Goal: Information Seeking & Learning: Learn about a topic

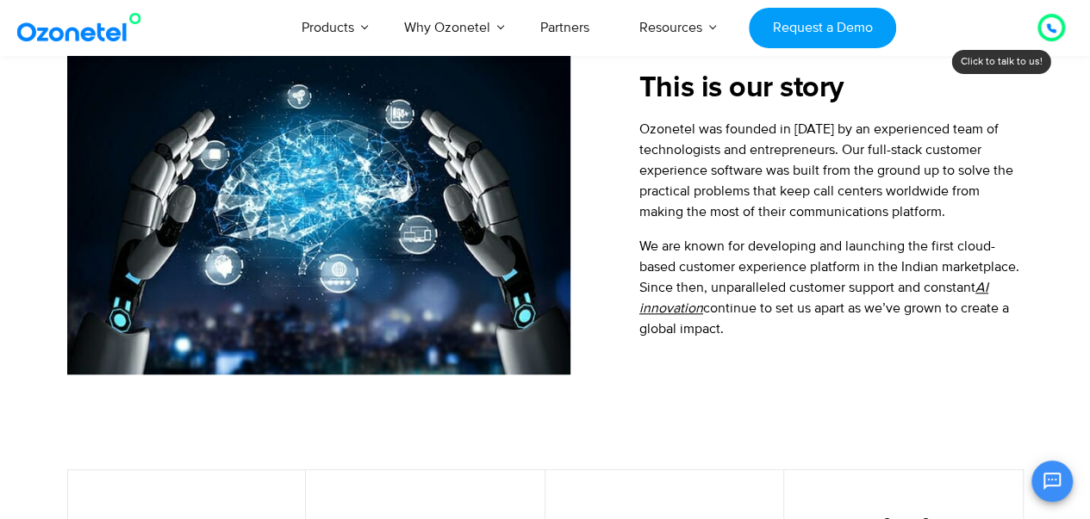
scroll to position [661, 0]
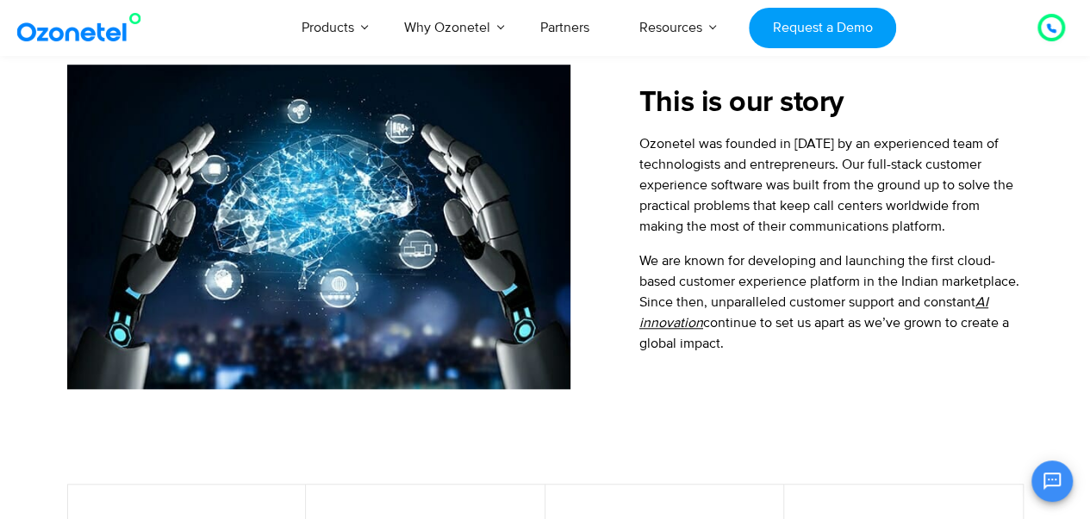
drag, startPoint x: 641, startPoint y: 139, endPoint x: 923, endPoint y: 349, distance: 351.5
click at [923, 349] on div "Ozonetel was founded in 2007 by an experienced team of technologists and entrep…" at bounding box center [830, 244] width 383 height 221
click at [923, 349] on p "We are known for developing and launching the first cloud-based customer experi…" at bounding box center [830, 302] width 383 height 103
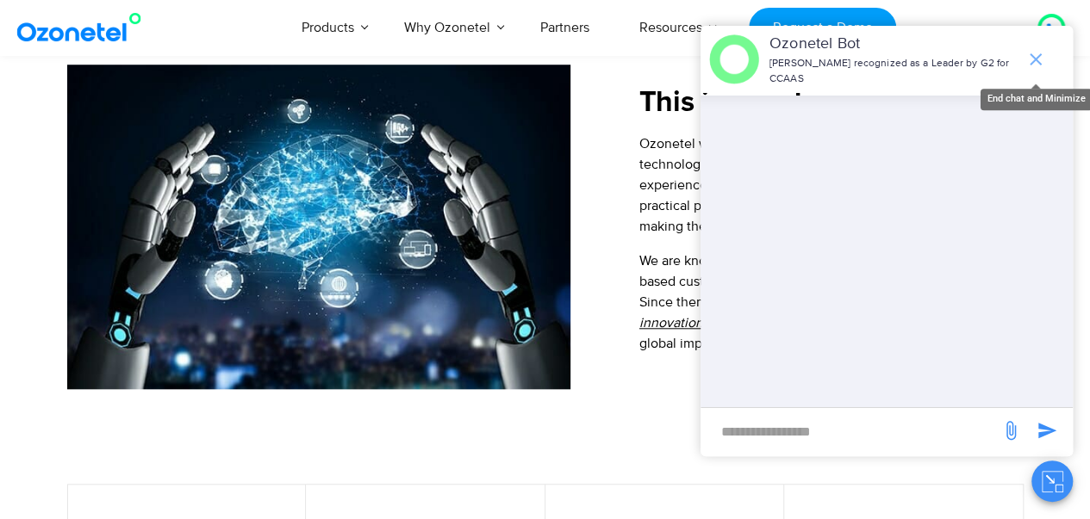
click at [1043, 61] on icon "end chat or minimize" at bounding box center [1035, 59] width 21 height 21
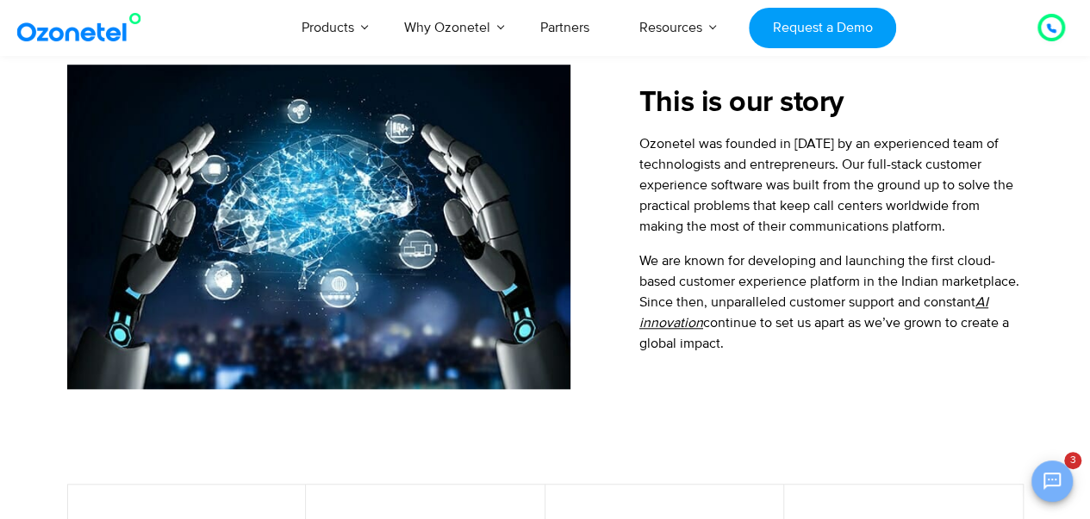
click at [1044, 468] on button "Open chat" at bounding box center [1051, 481] width 41 height 41
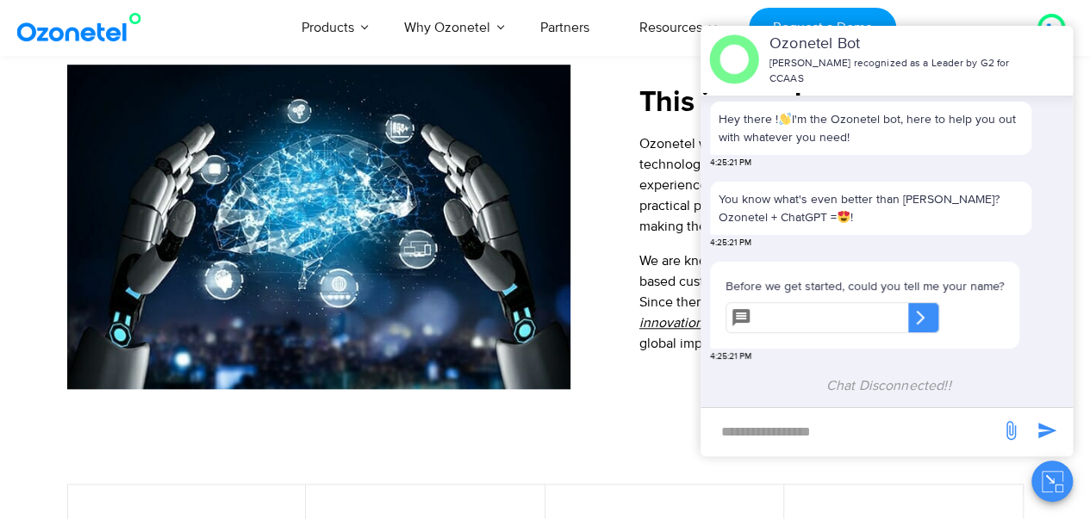
click at [617, 262] on div "This is our story Ozonetel was founded in 2007 by an experienced team of techno…" at bounding box center [796, 227] width 452 height 325
click at [608, 298] on div "This is our story Ozonetel was founded in 2007 by an experienced team of techno…" at bounding box center [796, 227] width 452 height 325
click at [632, 185] on div "This is our story Ozonetel was founded in 2007 by an experienced team of techno…" at bounding box center [796, 227] width 452 height 325
click at [1044, 478] on icon "Close chat" at bounding box center [1053, 482] width 22 height 22
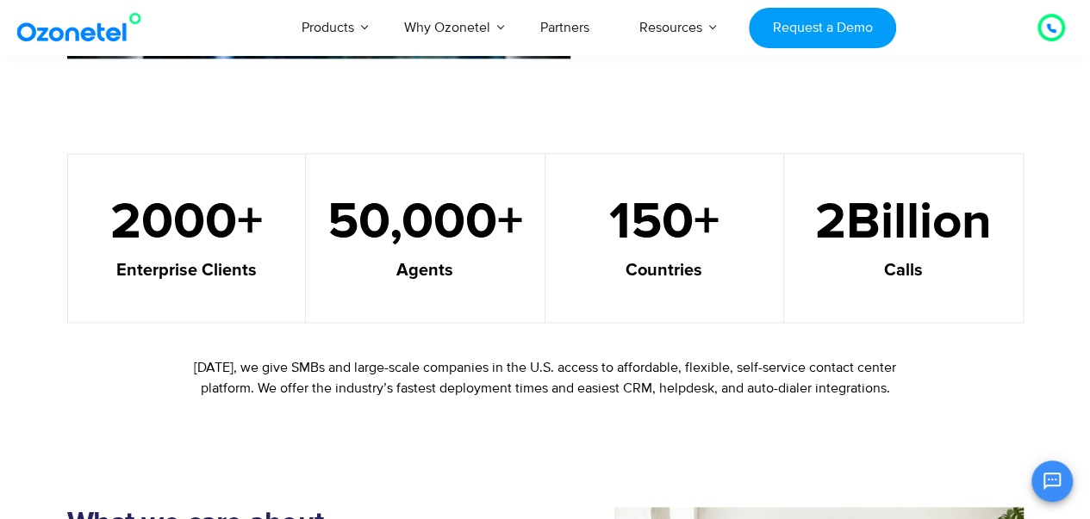
scroll to position [991, 0]
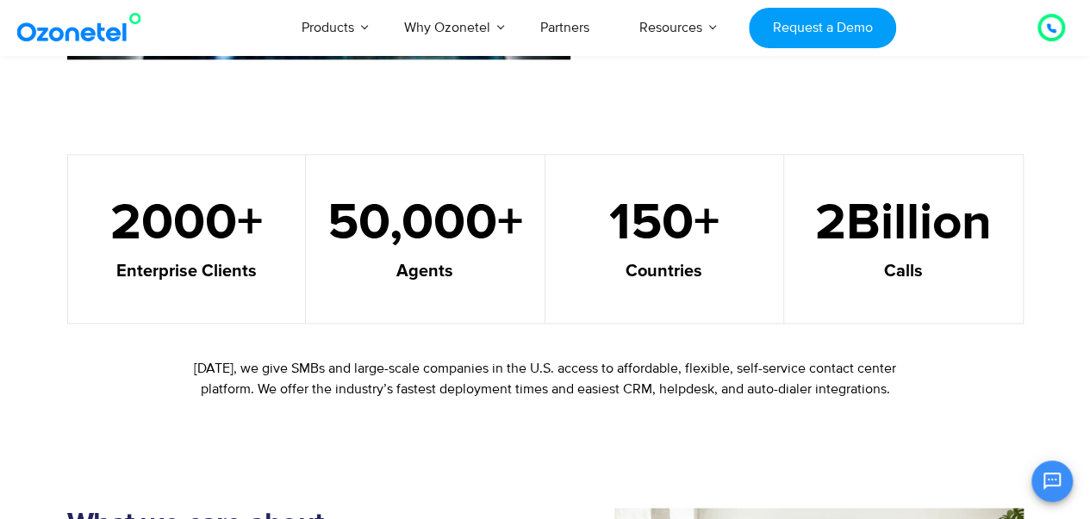
click at [33, 16] on img at bounding box center [83, 27] width 140 height 31
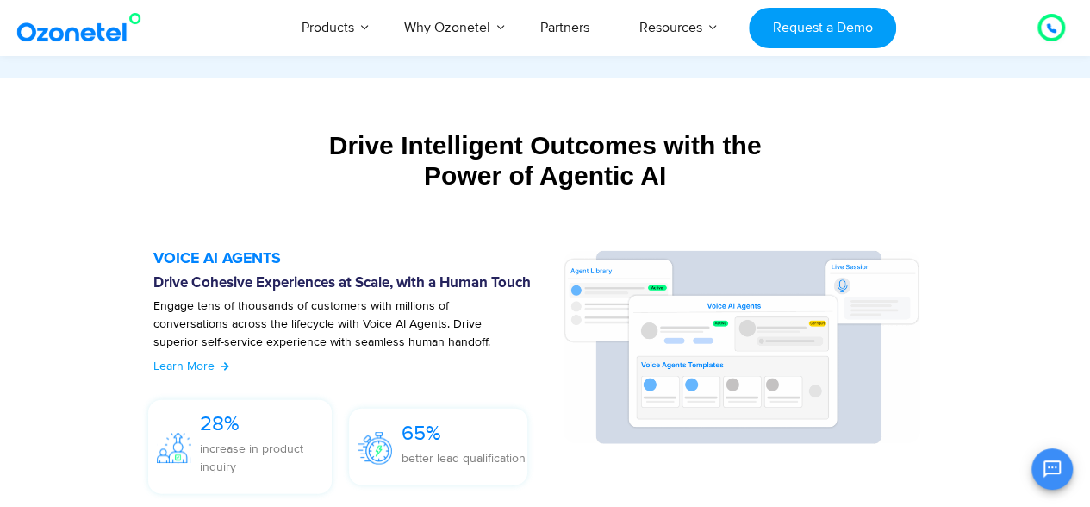
scroll to position [1801, 0]
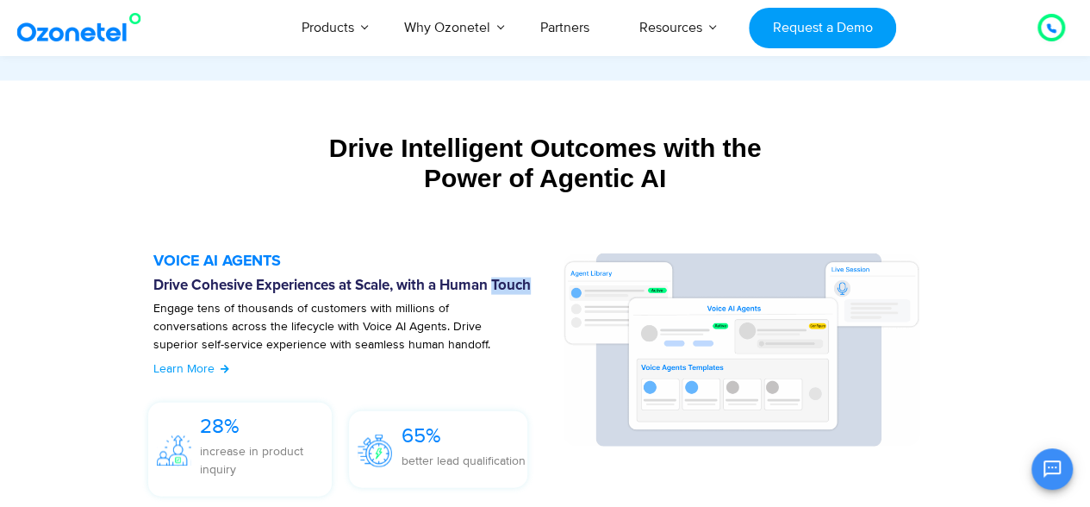
drag, startPoint x: 498, startPoint y: 281, endPoint x: 534, endPoint y: 282, distance: 36.2
click at [534, 282] on h6 "Drive Cohesive Experiences at Scale, with a Human Touch" at bounding box center [348, 285] width 391 height 17
click at [538, 279] on h6 "Drive Cohesive Experiences at Scale, with a Human Touch" at bounding box center [348, 285] width 391 height 17
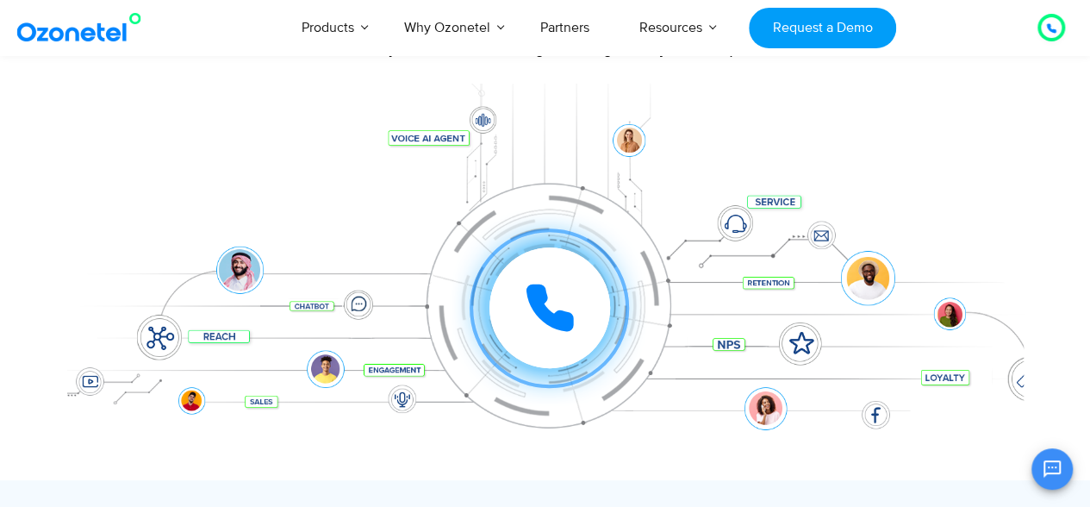
scroll to position [198, 0]
click at [538, 279] on div at bounding box center [549, 308] width 121 height 121
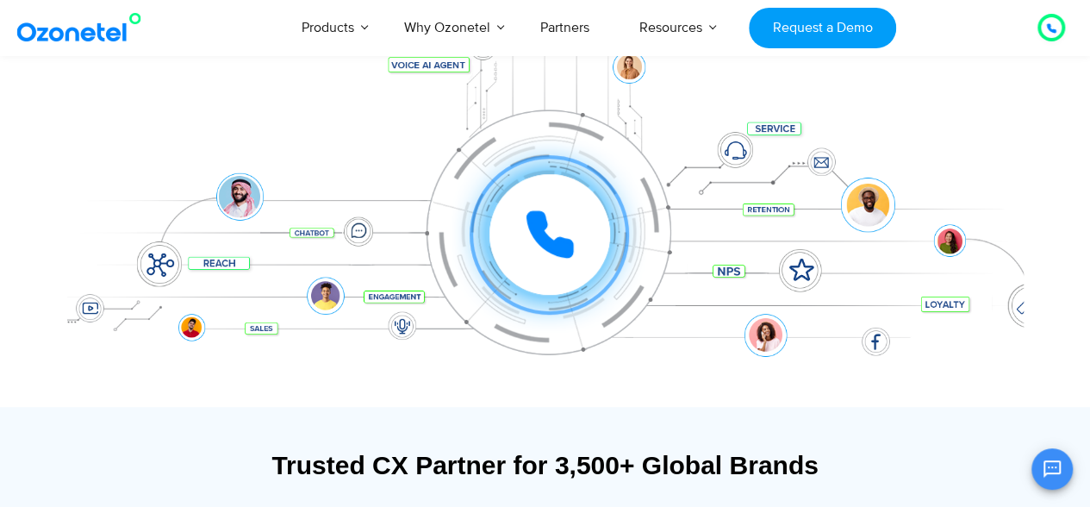
scroll to position [270, 0]
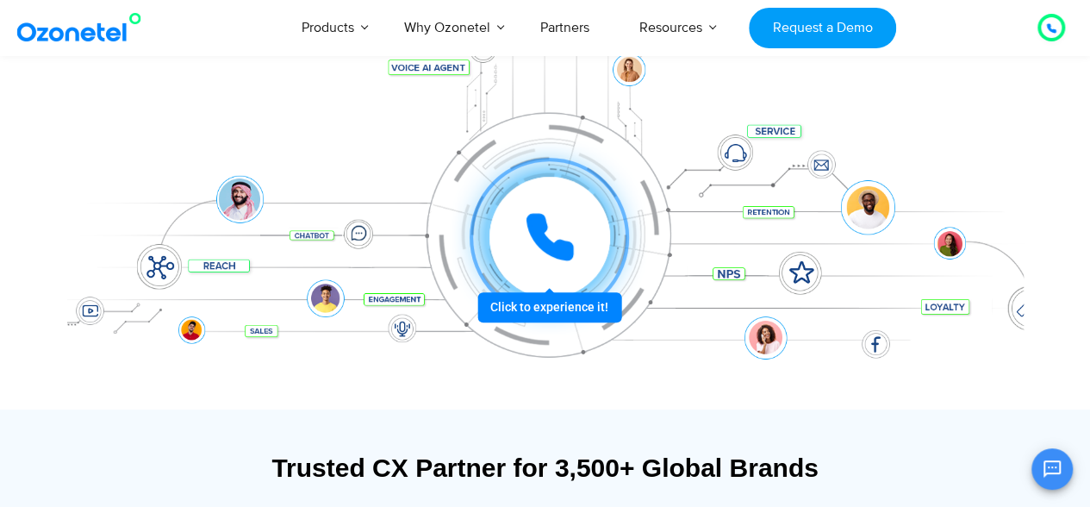
click at [567, 215] on icon at bounding box center [550, 237] width 52 height 52
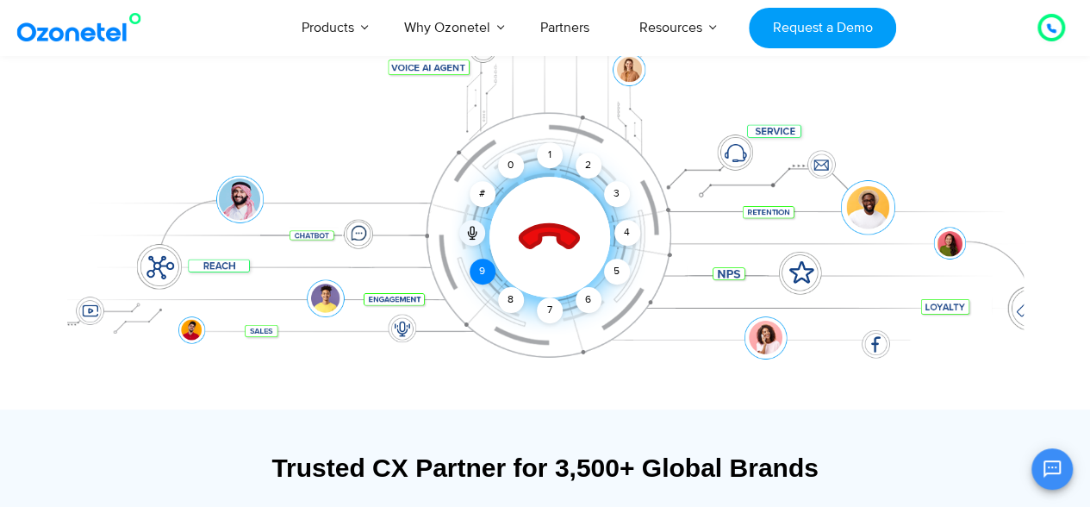
click at [487, 270] on div "9" at bounding box center [483, 271] width 26 height 26
click at [582, 167] on div "2" at bounding box center [588, 165] width 26 height 26
click at [579, 304] on div "6" at bounding box center [588, 300] width 26 height 26
click at [560, 309] on div "7" at bounding box center [550, 310] width 26 height 26
click at [559, 231] on icon at bounding box center [549, 238] width 60 height 60
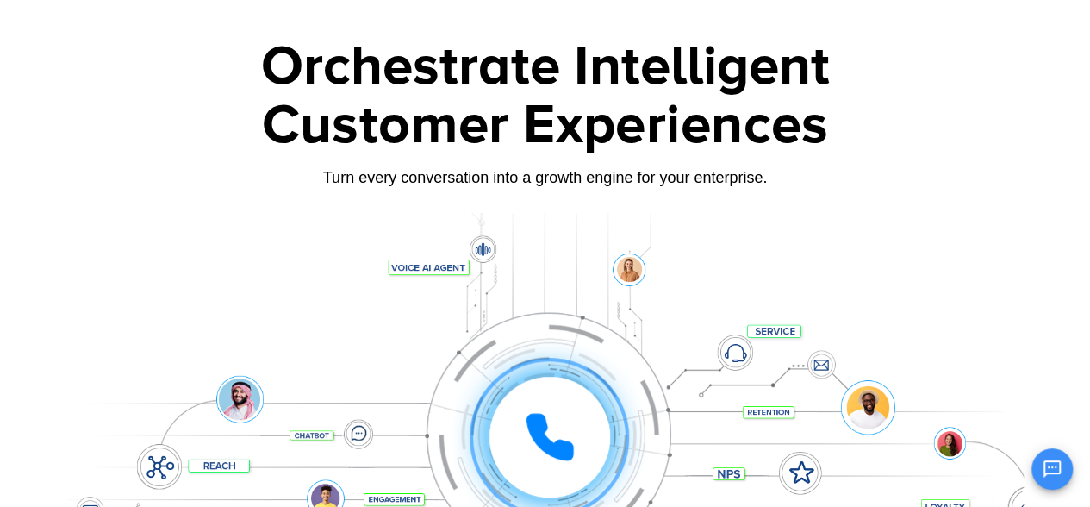
scroll to position [68, 0]
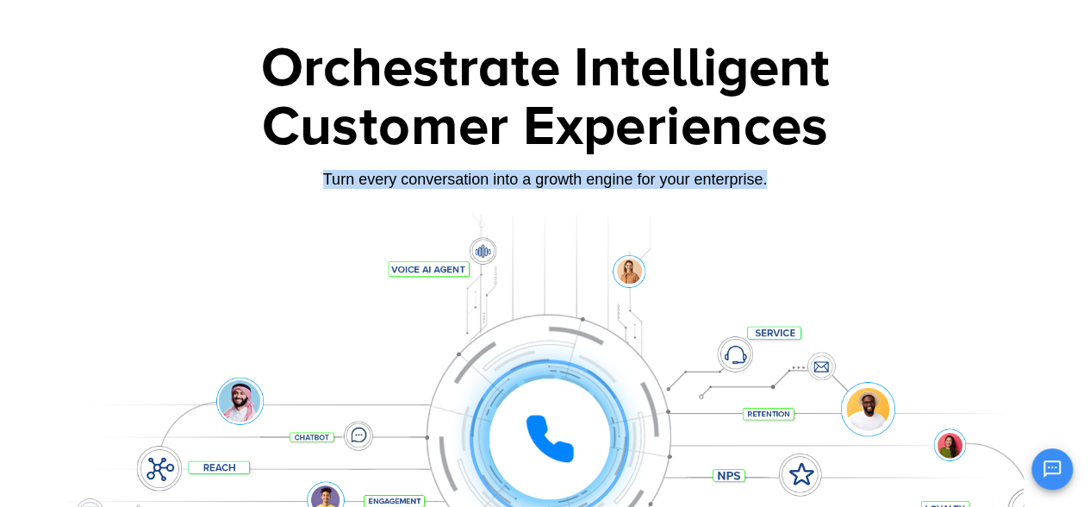
drag, startPoint x: 314, startPoint y: 180, endPoint x: 766, endPoint y: 177, distance: 451.4
click at [766, 177] on div "Turn every conversation into a growth engine for your enterprise." at bounding box center [545, 179] width 956 height 19
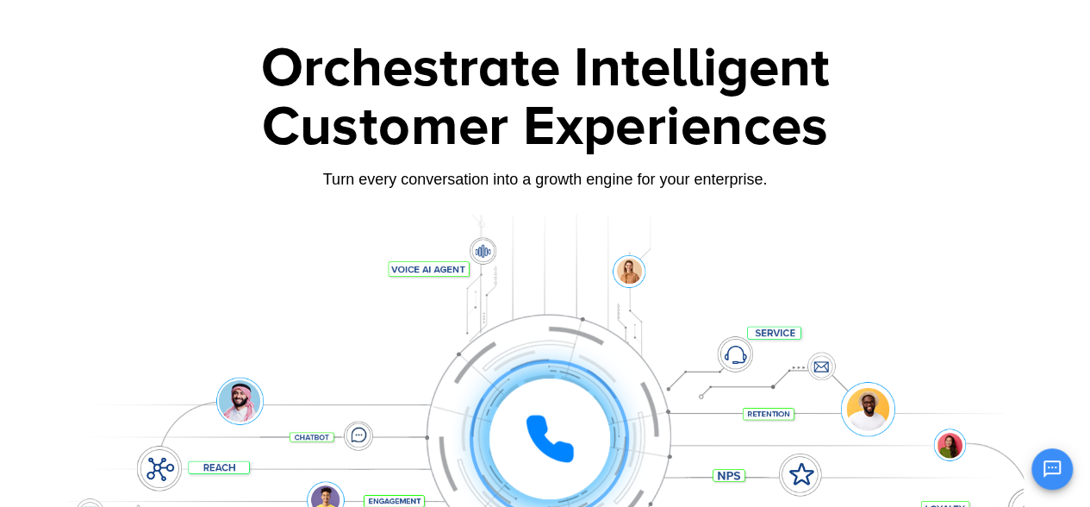
drag, startPoint x: 659, startPoint y: 277, endPoint x: 248, endPoint y: 320, distance: 413.3
click at [248, 320] on div "Click to experience it! Call ended 1 2 3 4 5 6 7 8 9 # 0" at bounding box center [545, 404] width 956 height 293
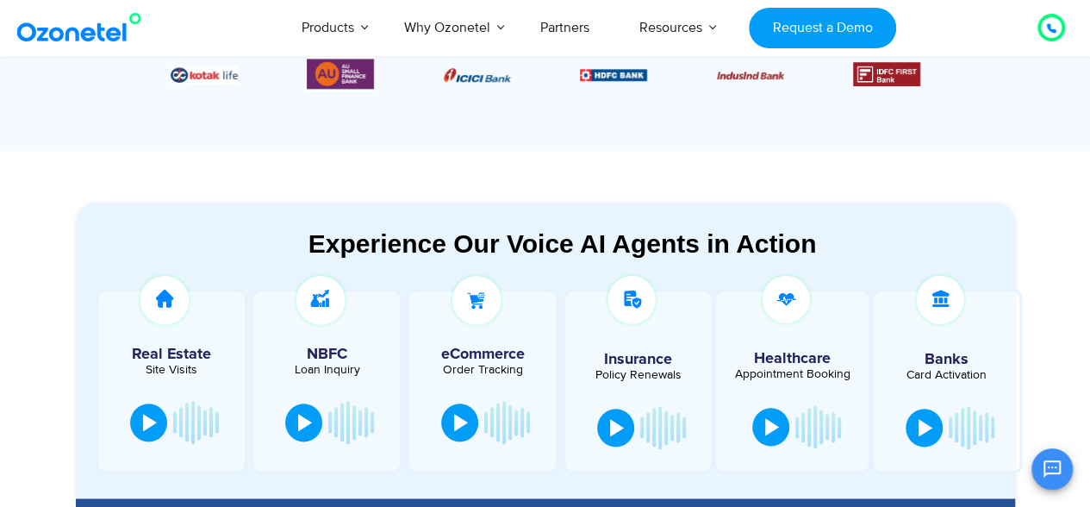
scroll to position [789, 0]
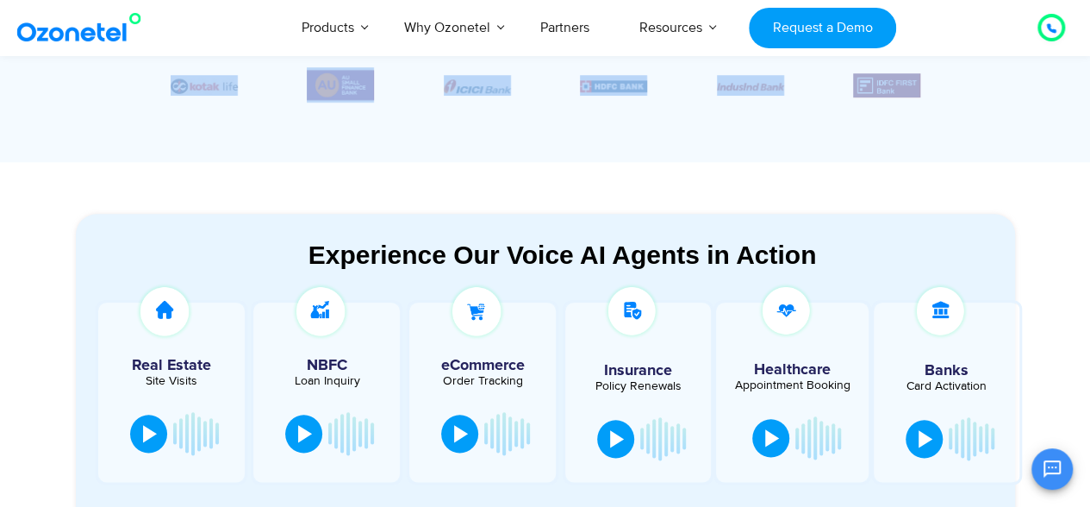
drag, startPoint x: 169, startPoint y: 77, endPoint x: 908, endPoint y: 86, distance: 739.2
click at [908, 86] on div at bounding box center [546, 85] width 836 height 78
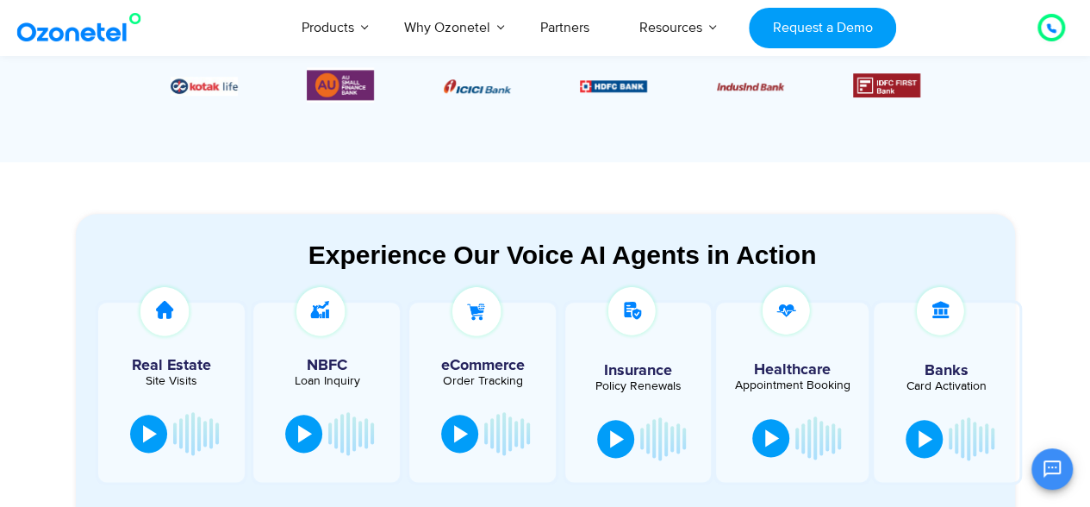
click at [731, 142] on div "Bank & Insurance Capital Markets" at bounding box center [545, 75] width 905 height 156
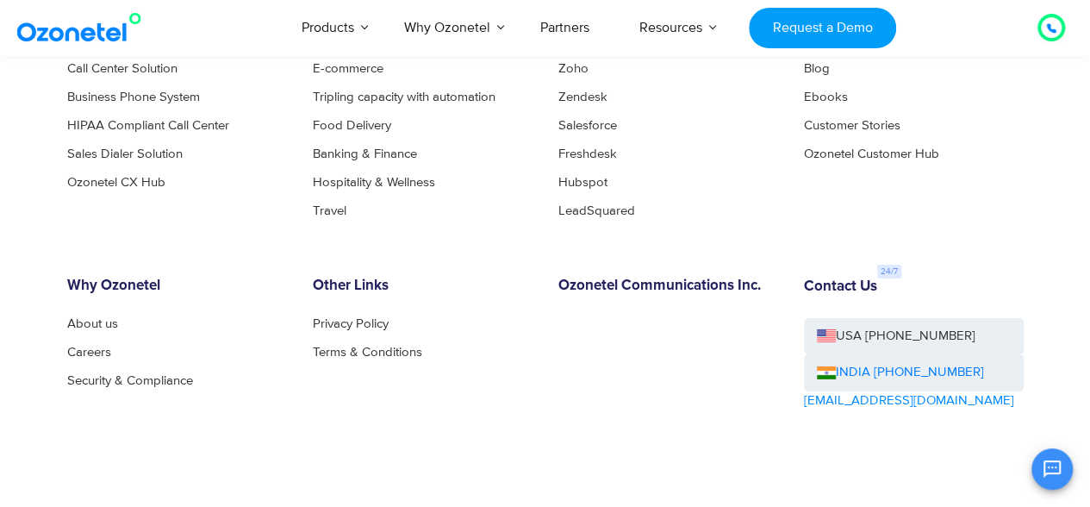
scroll to position [9266, 0]
click at [103, 356] on link "Careers" at bounding box center [93, 351] width 53 height 13
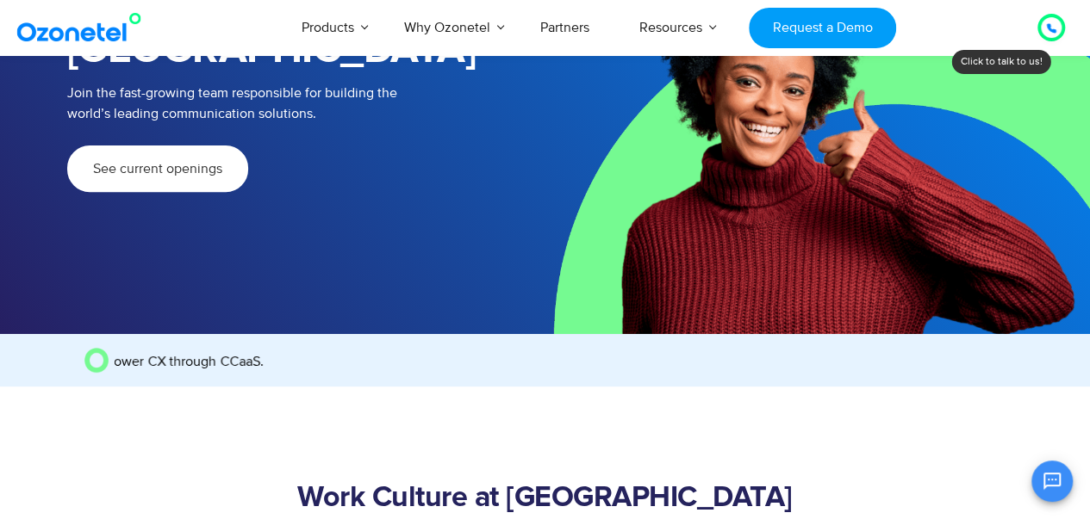
scroll to position [227, 0]
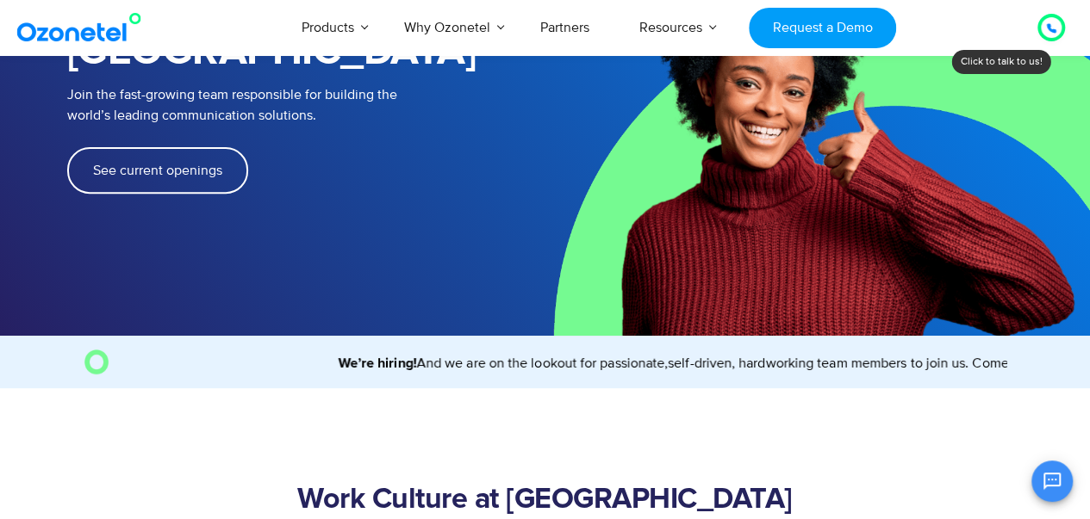
click at [162, 147] on link "See current openings" at bounding box center [157, 170] width 181 height 47
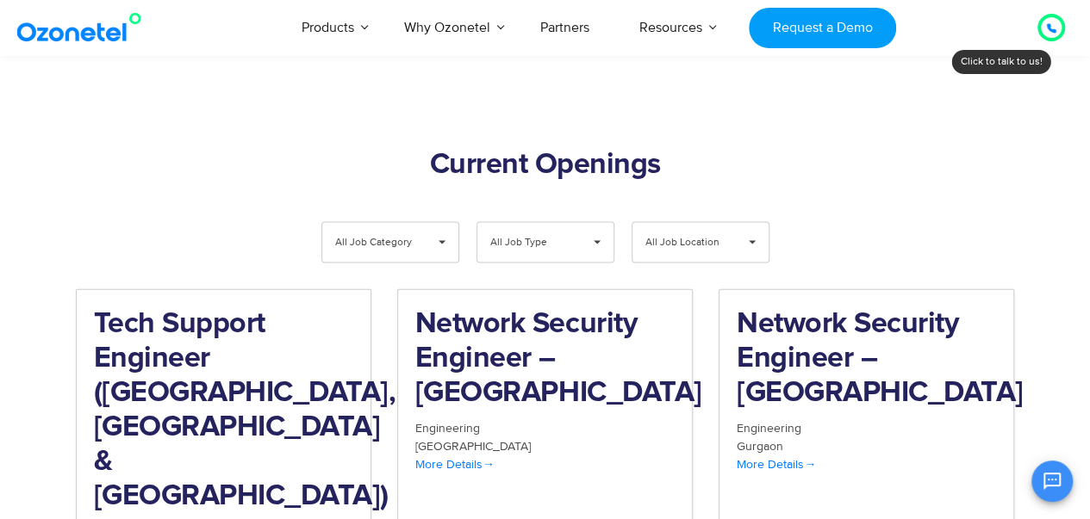
scroll to position [1745, 0]
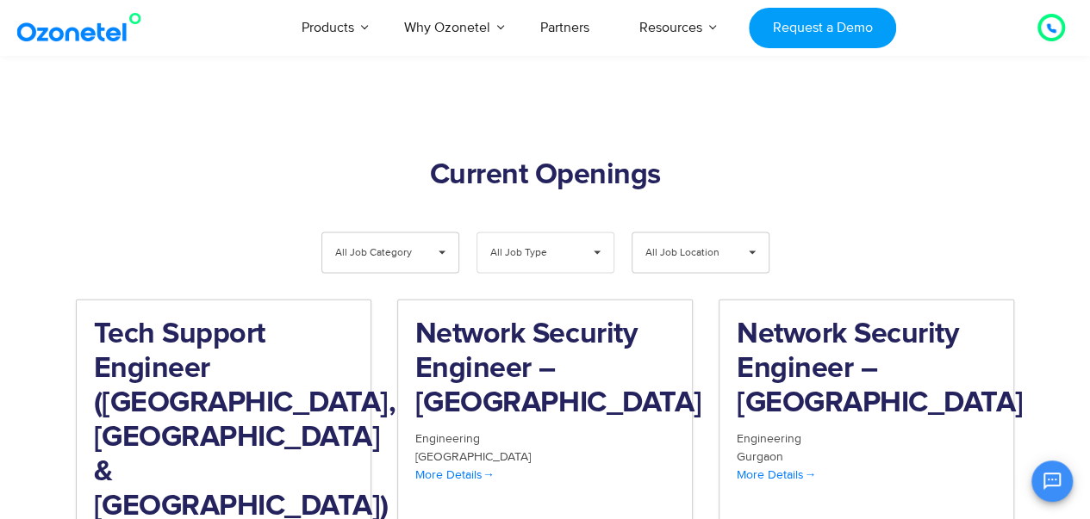
click at [488, 233] on div "All Job Type ▾" at bounding box center [545, 253] width 138 height 41
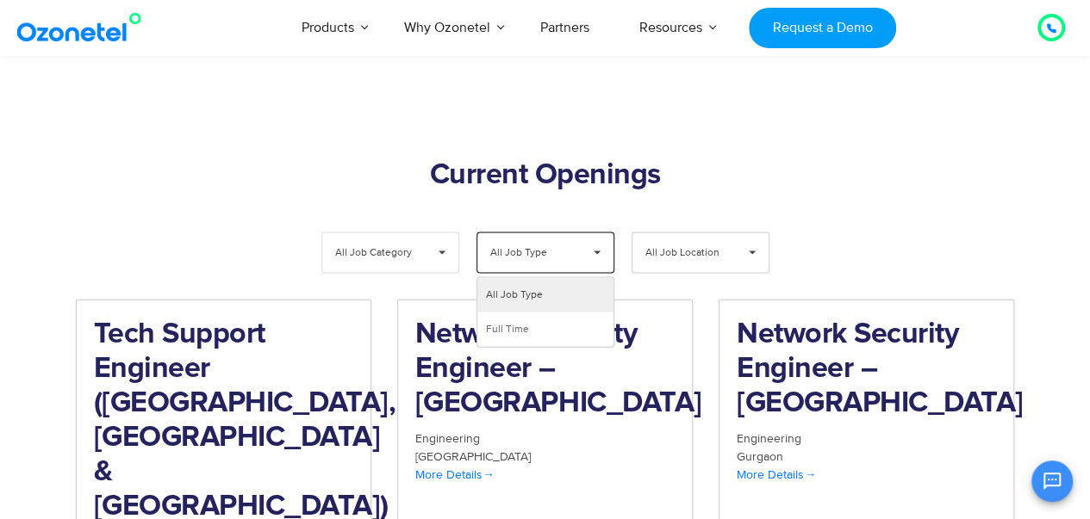
click at [453, 233] on span "▾" at bounding box center [442, 253] width 33 height 40
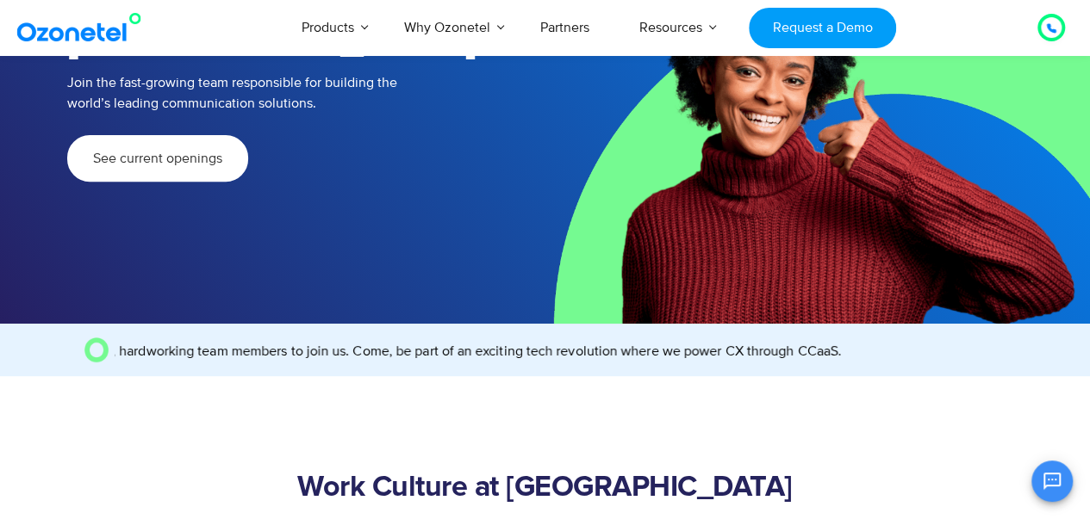
scroll to position [227, 0]
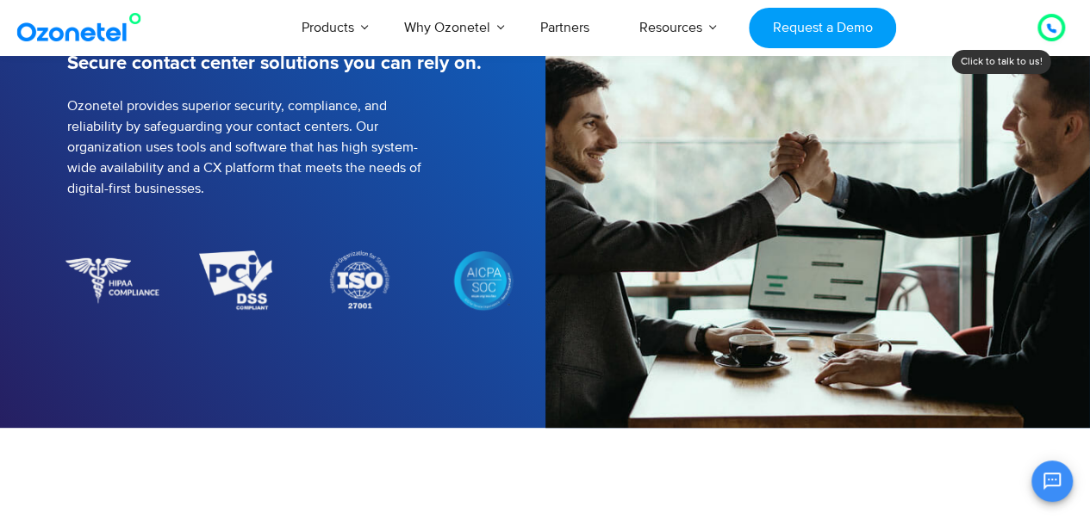
scroll to position [190, 0]
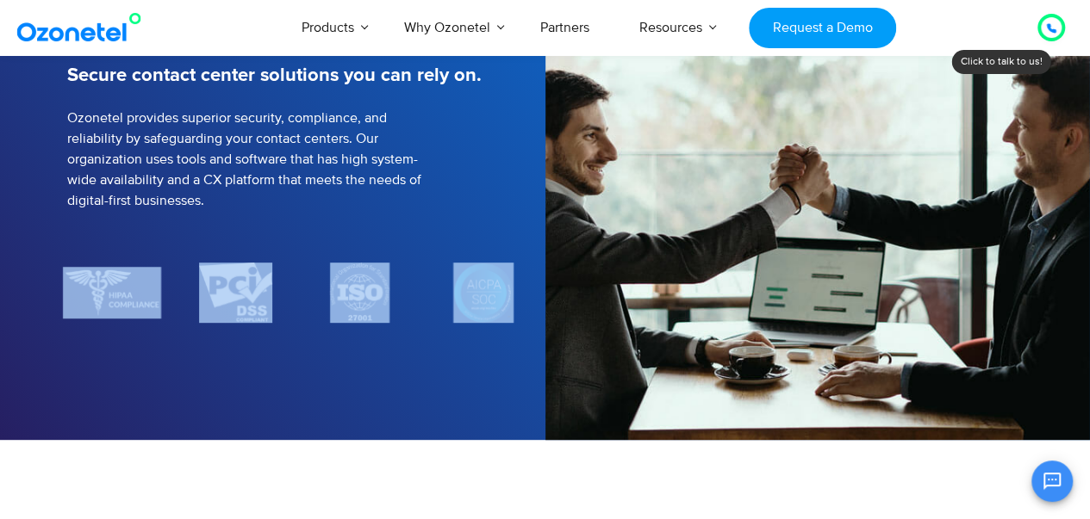
drag, startPoint x: 43, startPoint y: 252, endPoint x: 484, endPoint y: 318, distance: 446.0
click at [484, 318] on section "Trust is everything Secure contact center solutions you can rely on. Ozonetel p…" at bounding box center [545, 171] width 1090 height 538
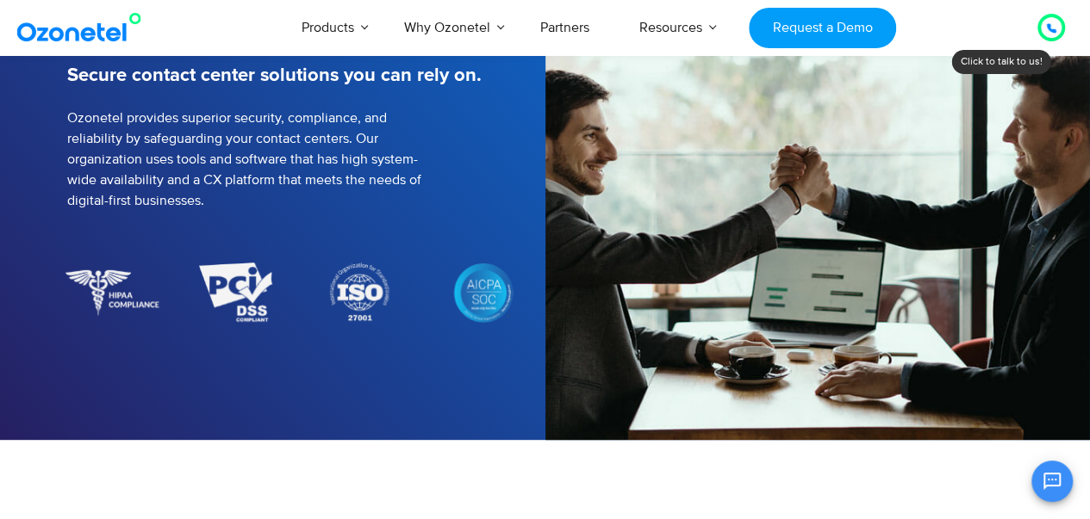
click at [484, 318] on img at bounding box center [482, 293] width 60 height 60
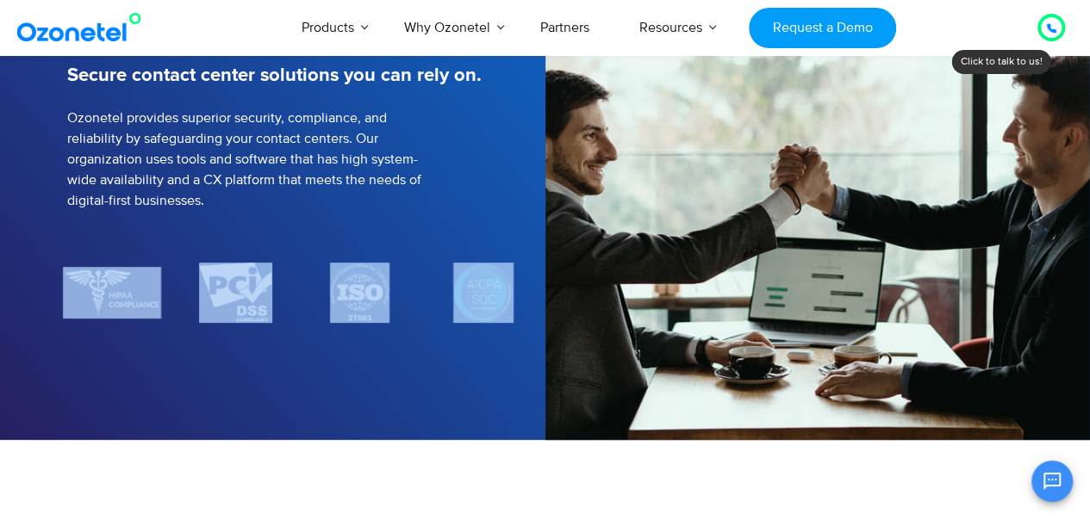
click at [407, 414] on section "Trust is everything Secure contact center solutions you can rely on. Ozonetel p…" at bounding box center [545, 171] width 1090 height 538
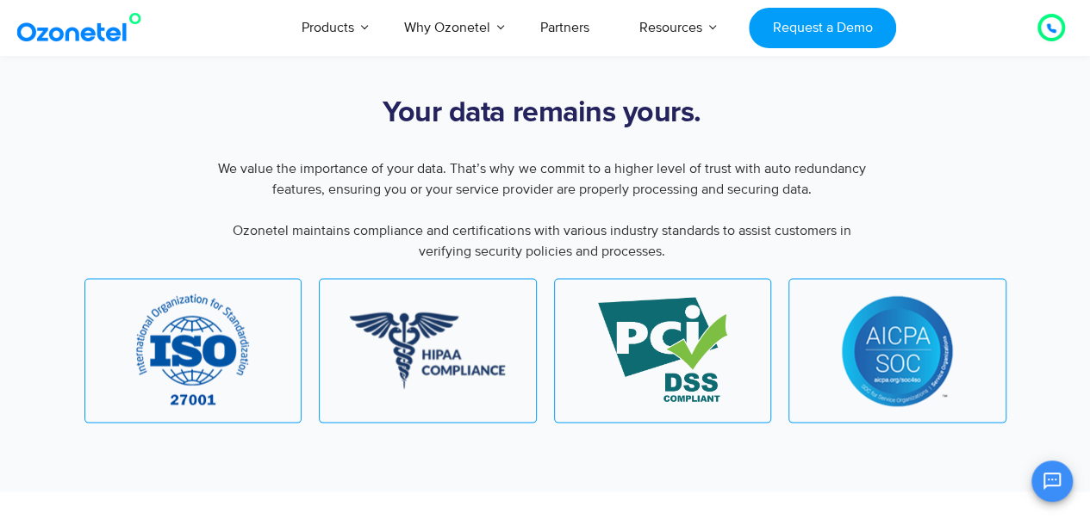
scroll to position [1577, 0]
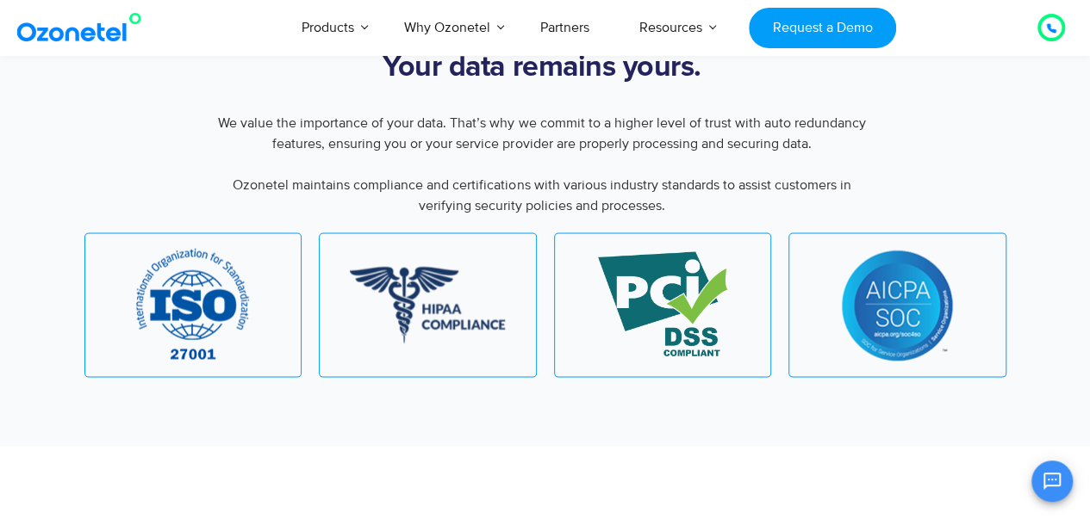
click at [191, 319] on img at bounding box center [193, 304] width 114 height 115
click at [653, 316] on img at bounding box center [662, 305] width 129 height 107
click at [935, 306] on img at bounding box center [897, 305] width 112 height 111
click at [907, 320] on img at bounding box center [897, 305] width 112 height 111
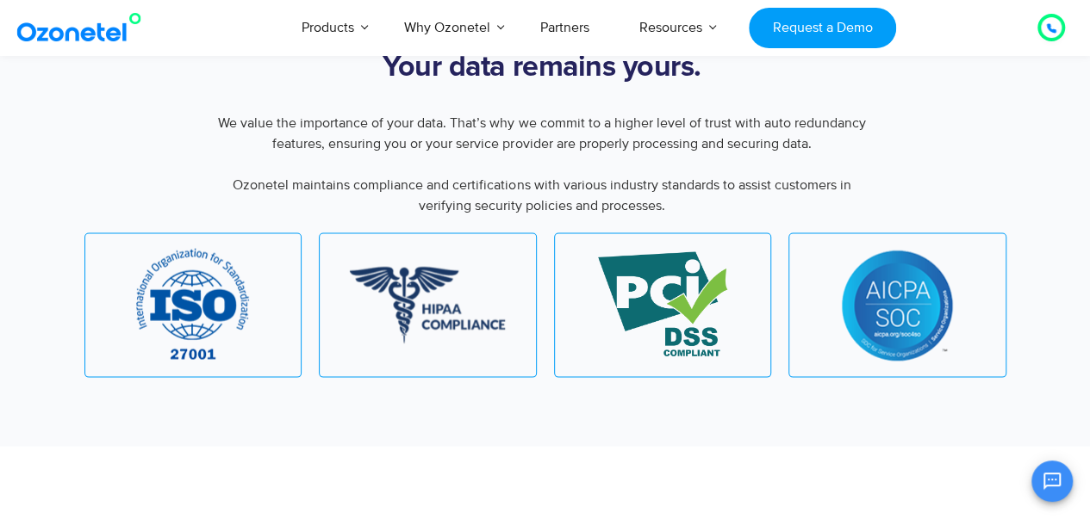
click at [907, 320] on img at bounding box center [897, 305] width 112 height 111
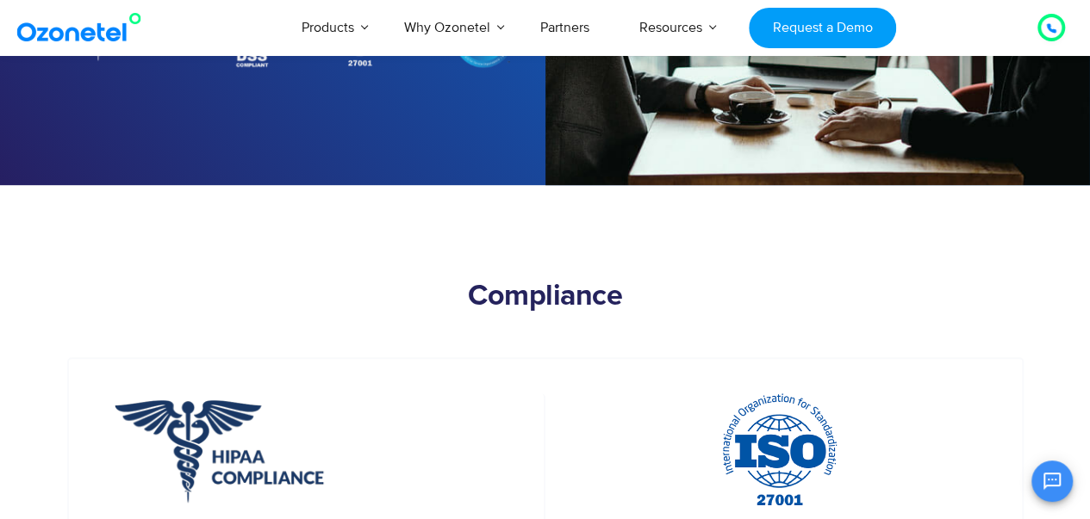
scroll to position [753, 0]
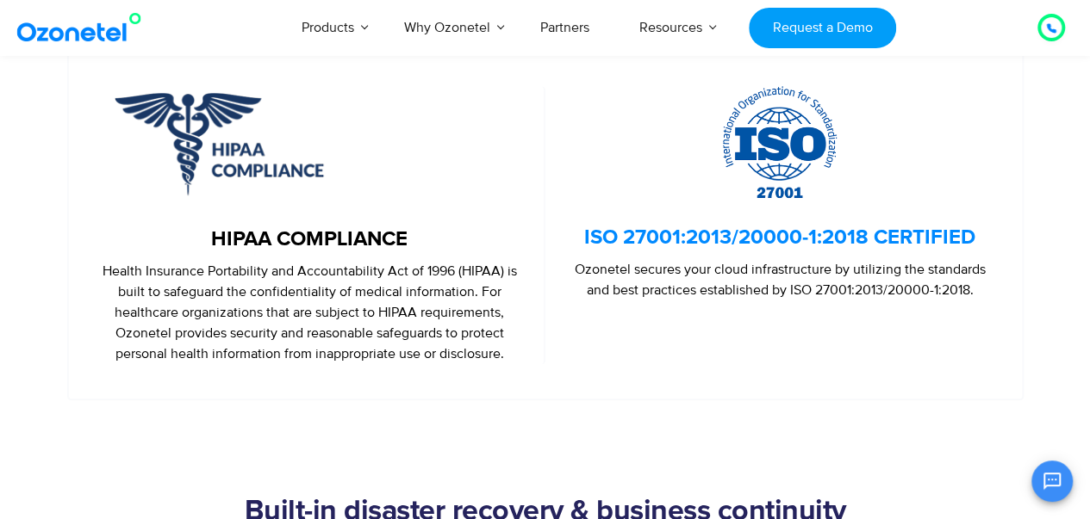
click at [636, 235] on link "ISO 27001:2013/20000-1:2018 CERTIFIED" at bounding box center [779, 238] width 391 height 25
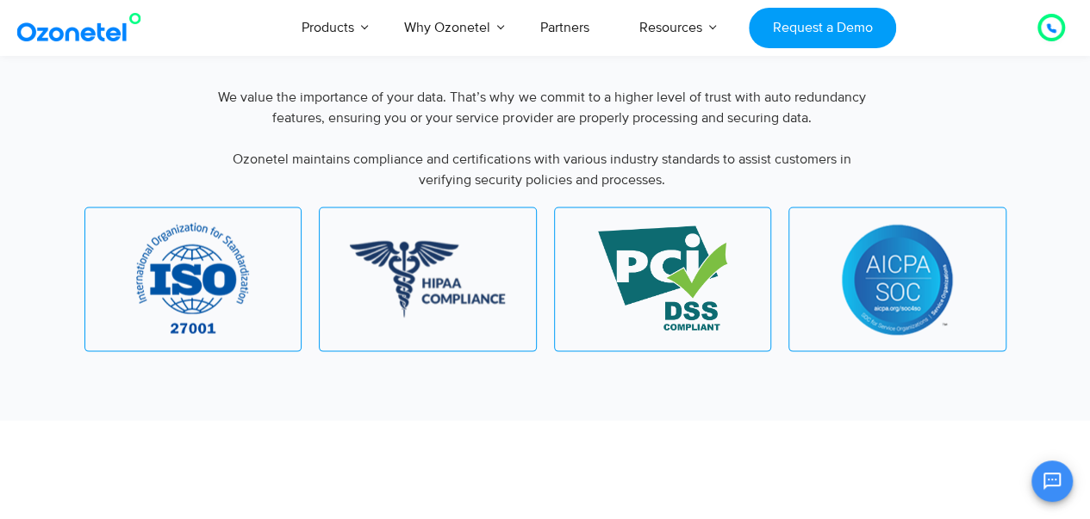
scroll to position [1592, 0]
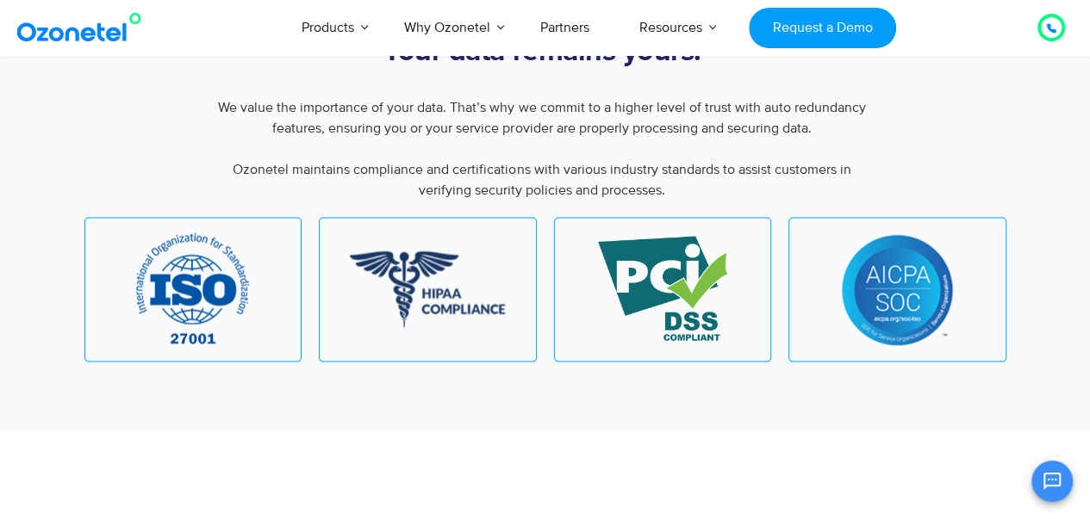
click at [218, 278] on img at bounding box center [193, 289] width 114 height 115
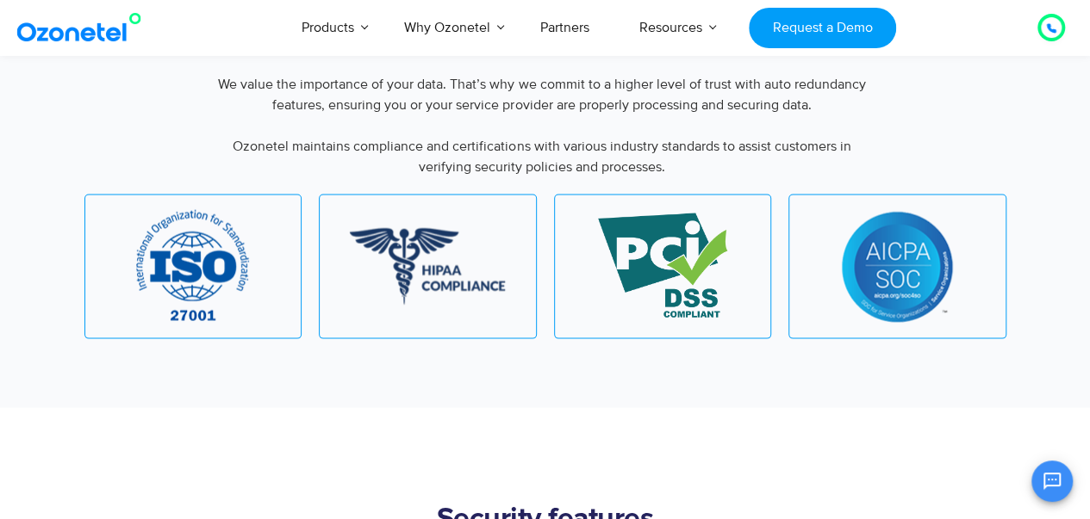
scroll to position [1618, 0]
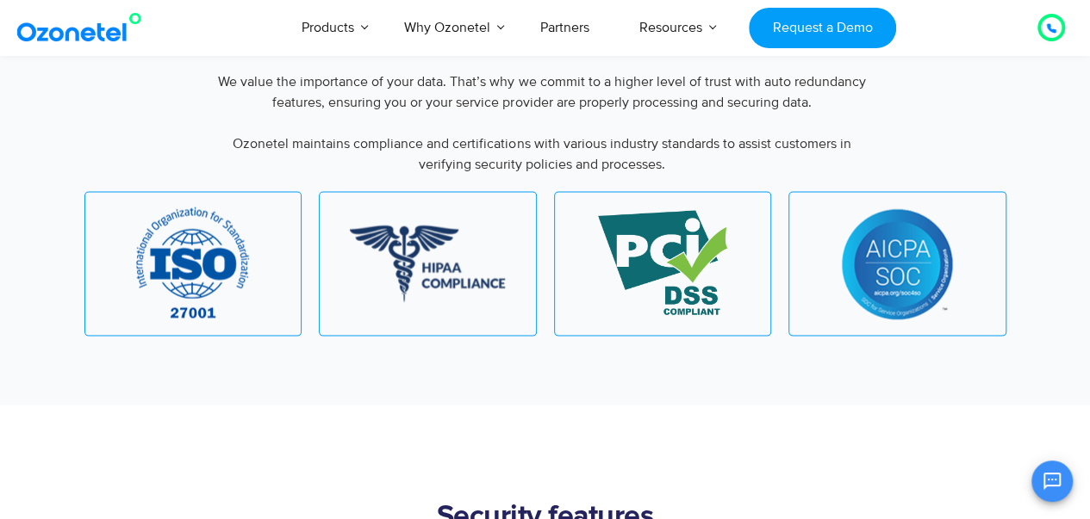
click at [688, 283] on img at bounding box center [662, 263] width 129 height 107
click at [262, 140] on span "We value the importance of your data. That’s why we commit to a higher level of…" at bounding box center [541, 122] width 647 height 100
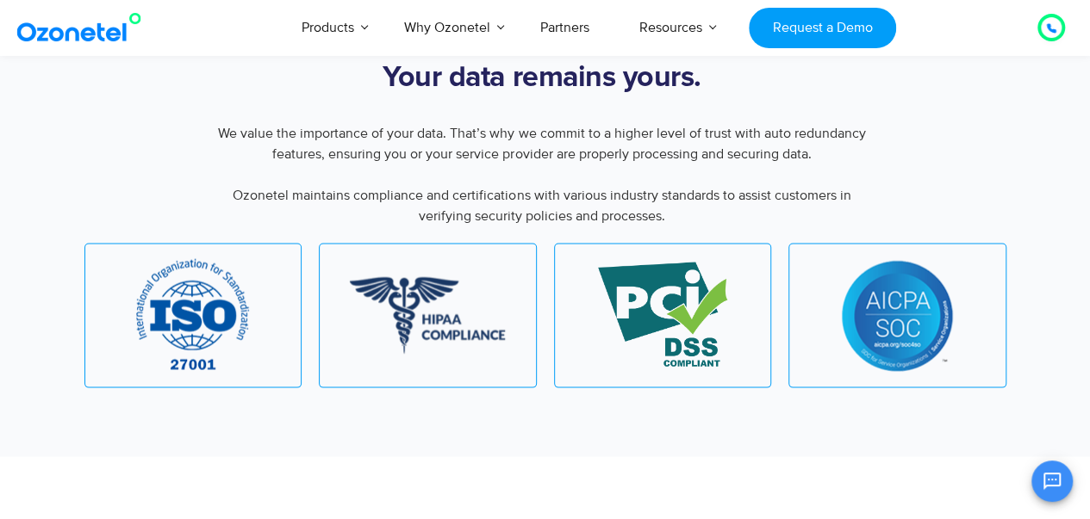
scroll to position [1564, 0]
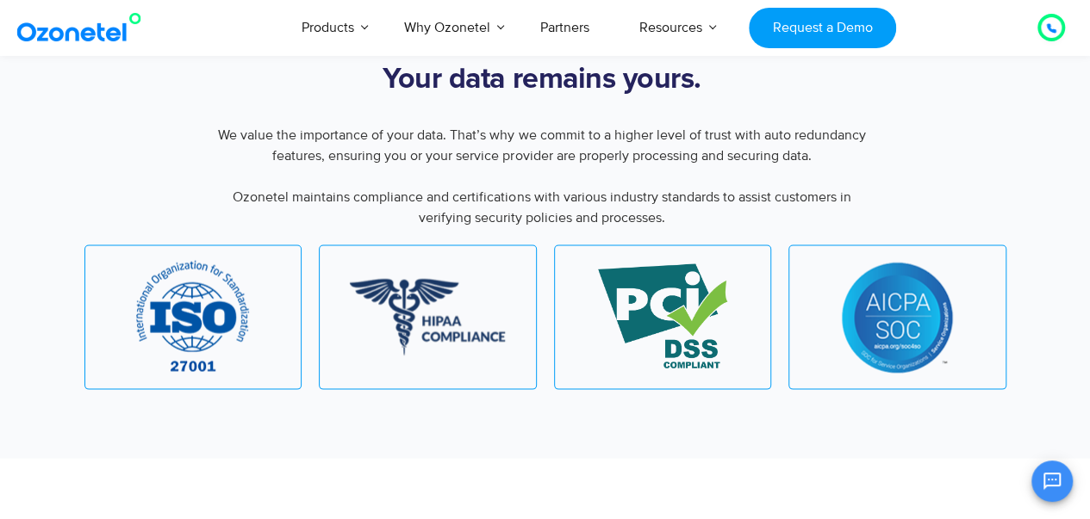
click at [262, 140] on span "We value the importance of your data. That’s why we commit to a higher level of…" at bounding box center [541, 176] width 647 height 100
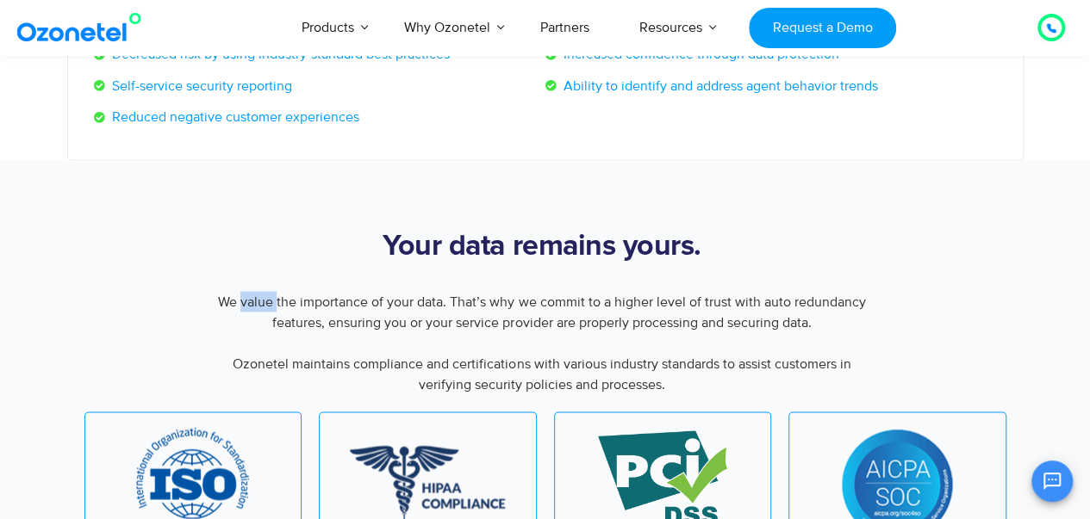
scroll to position [1360, 0]
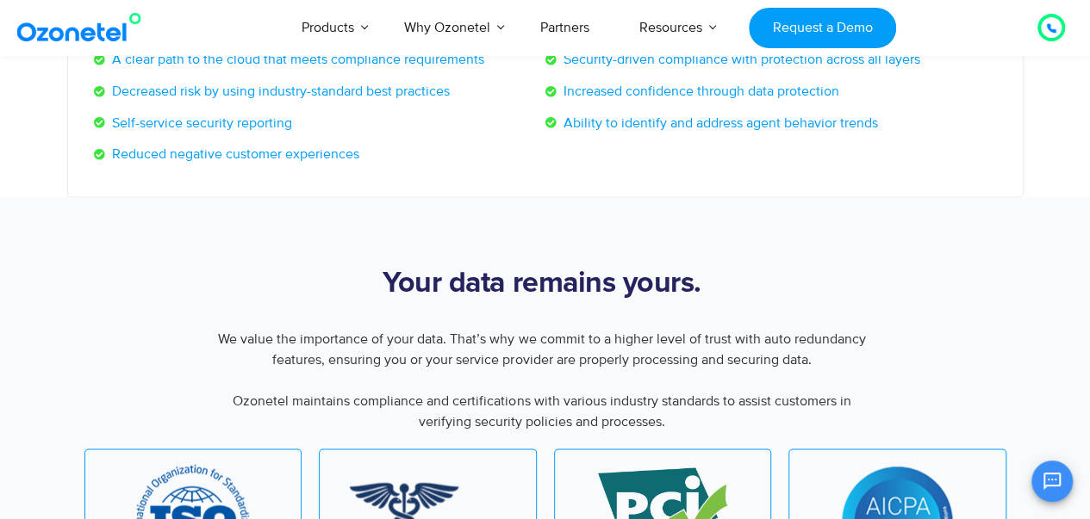
click at [248, 134] on span "Self-service security reporting" at bounding box center [200, 124] width 184 height 32
